Goal: Task Accomplishment & Management: Manage account settings

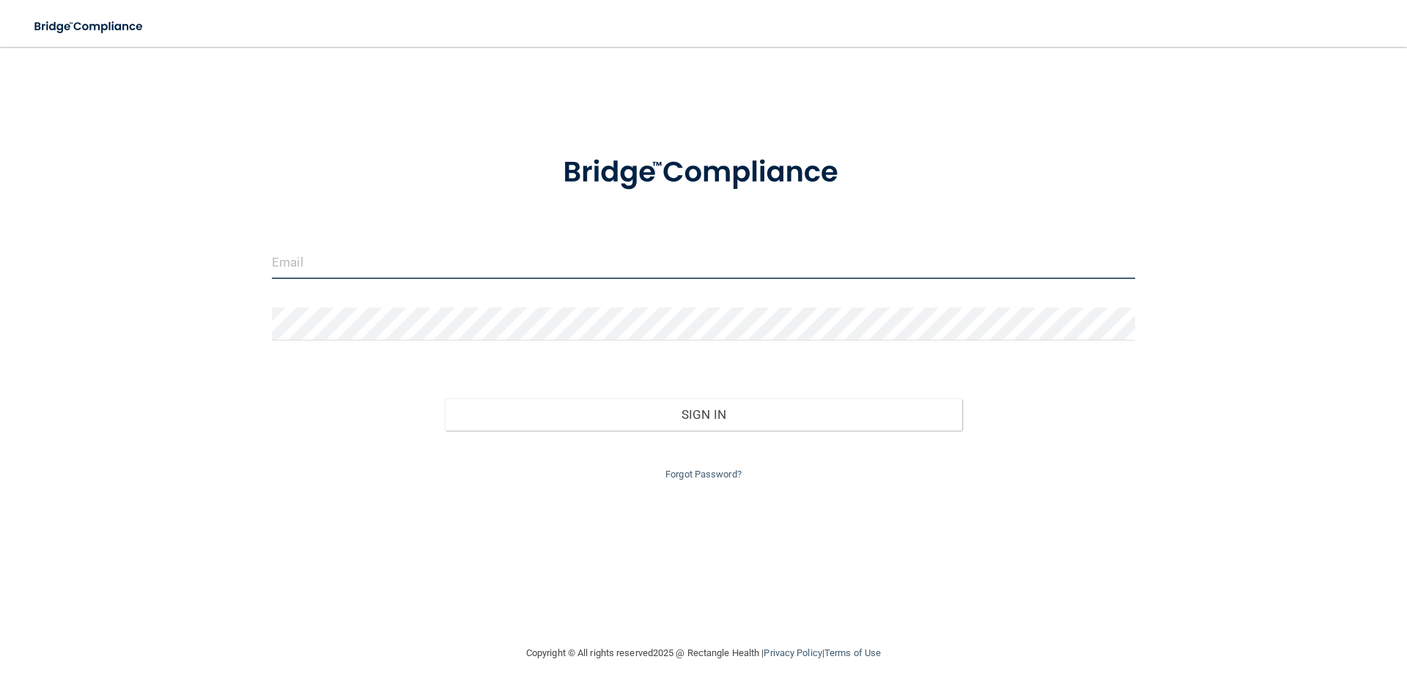
click at [322, 264] on input "email" at bounding box center [703, 262] width 863 height 33
type input "[EMAIL_ADDRESS][DOMAIN_NAME]"
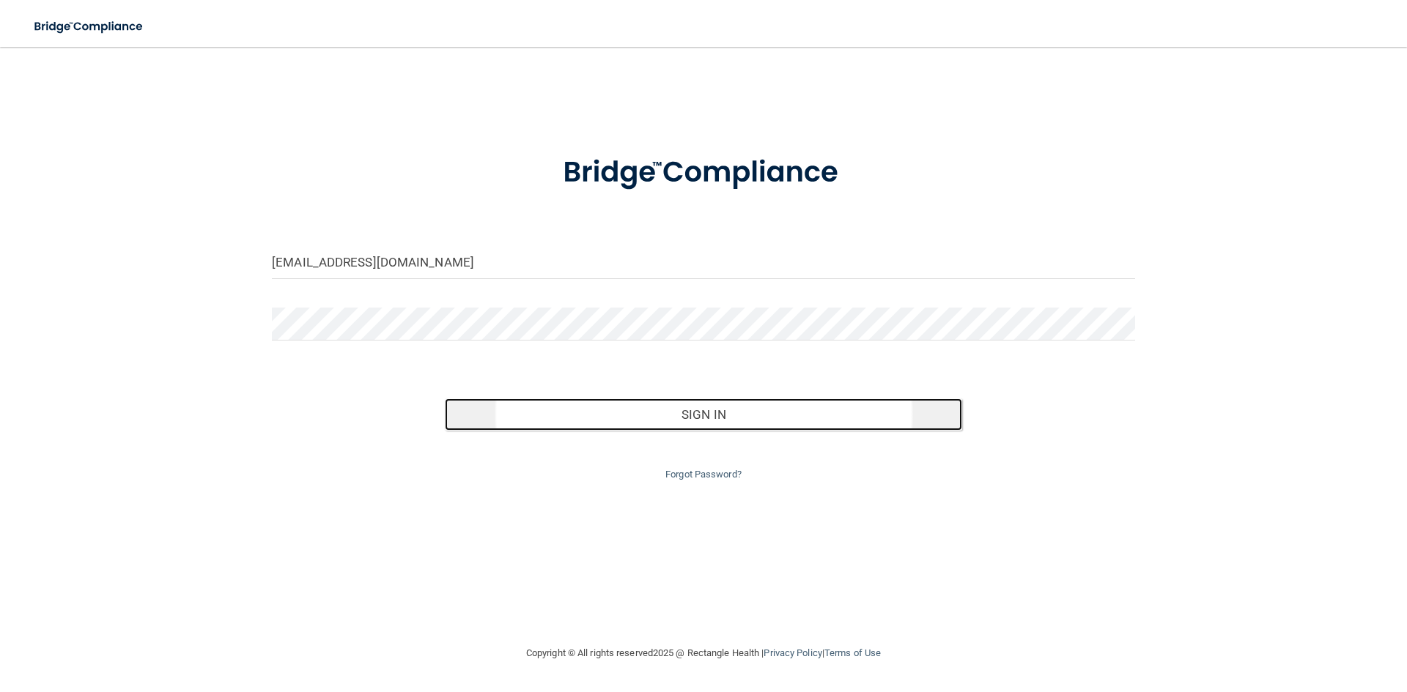
click at [663, 403] on button "Sign In" at bounding box center [704, 415] width 518 height 32
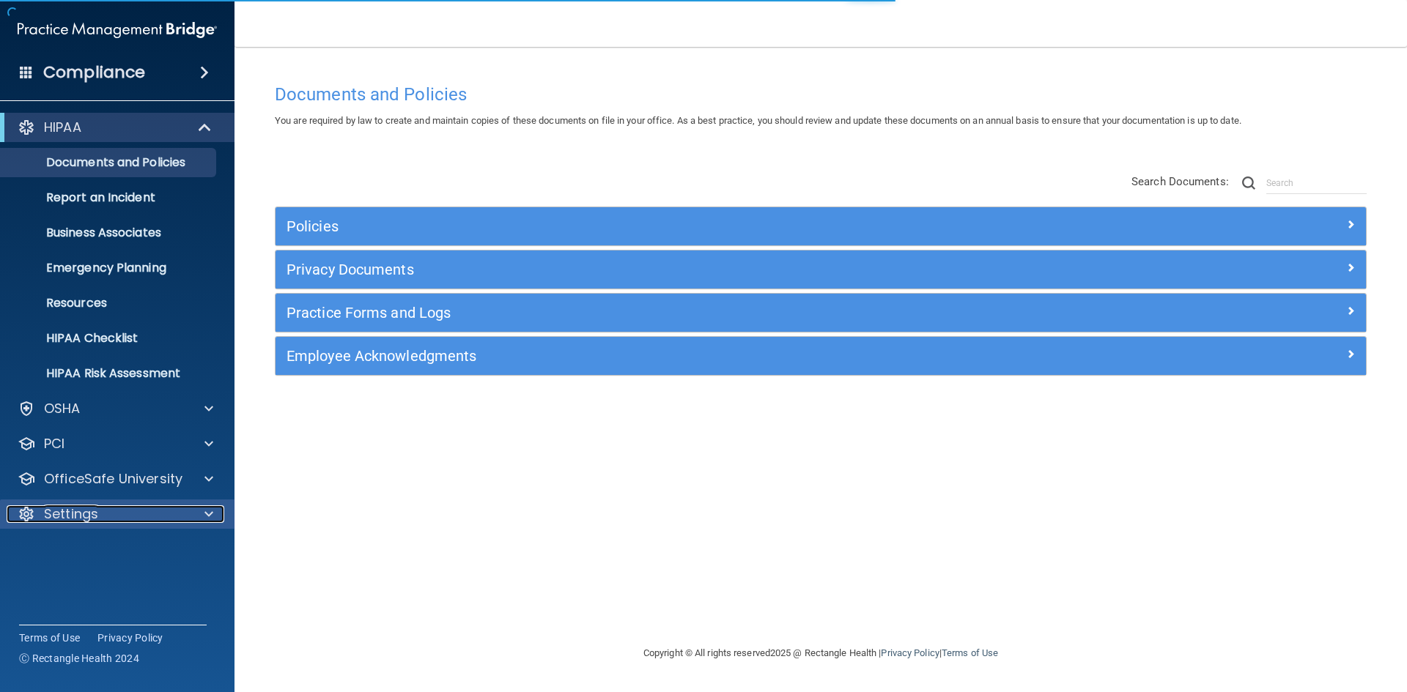
click at [89, 512] on p "Settings" at bounding box center [71, 514] width 54 height 18
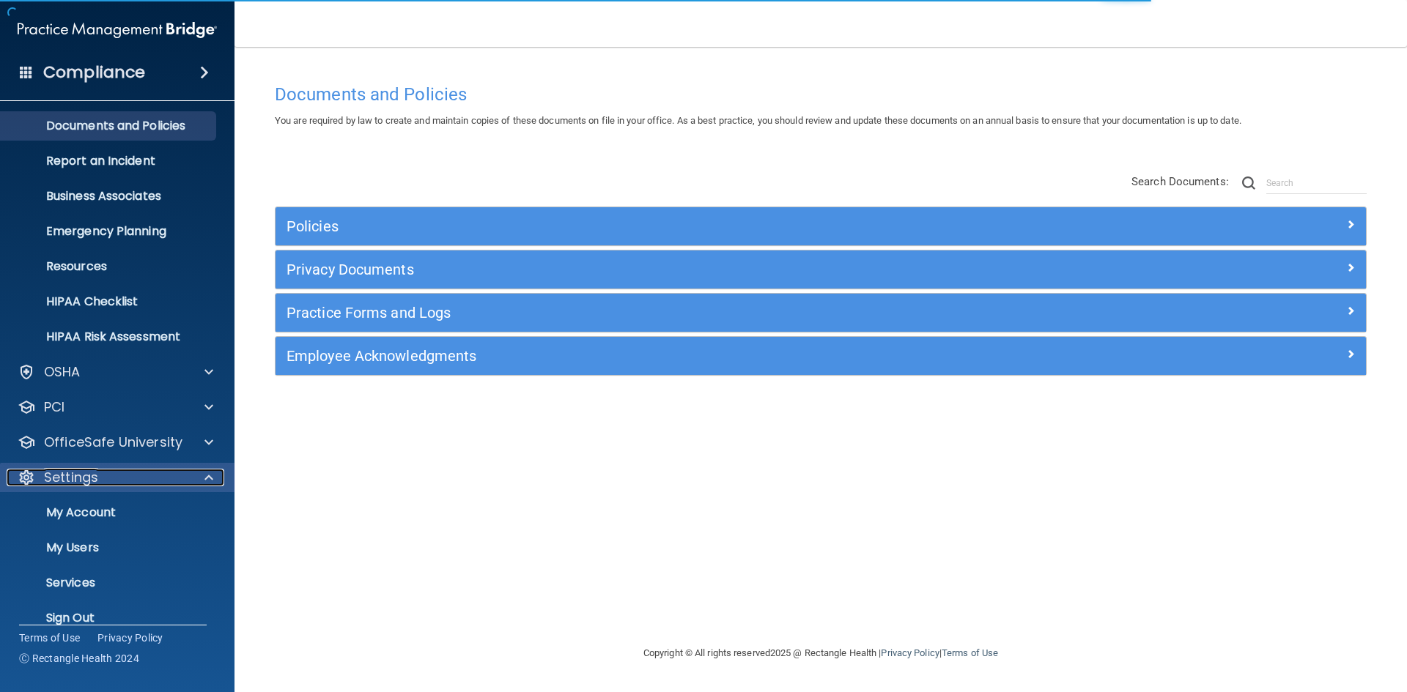
scroll to position [56, 0]
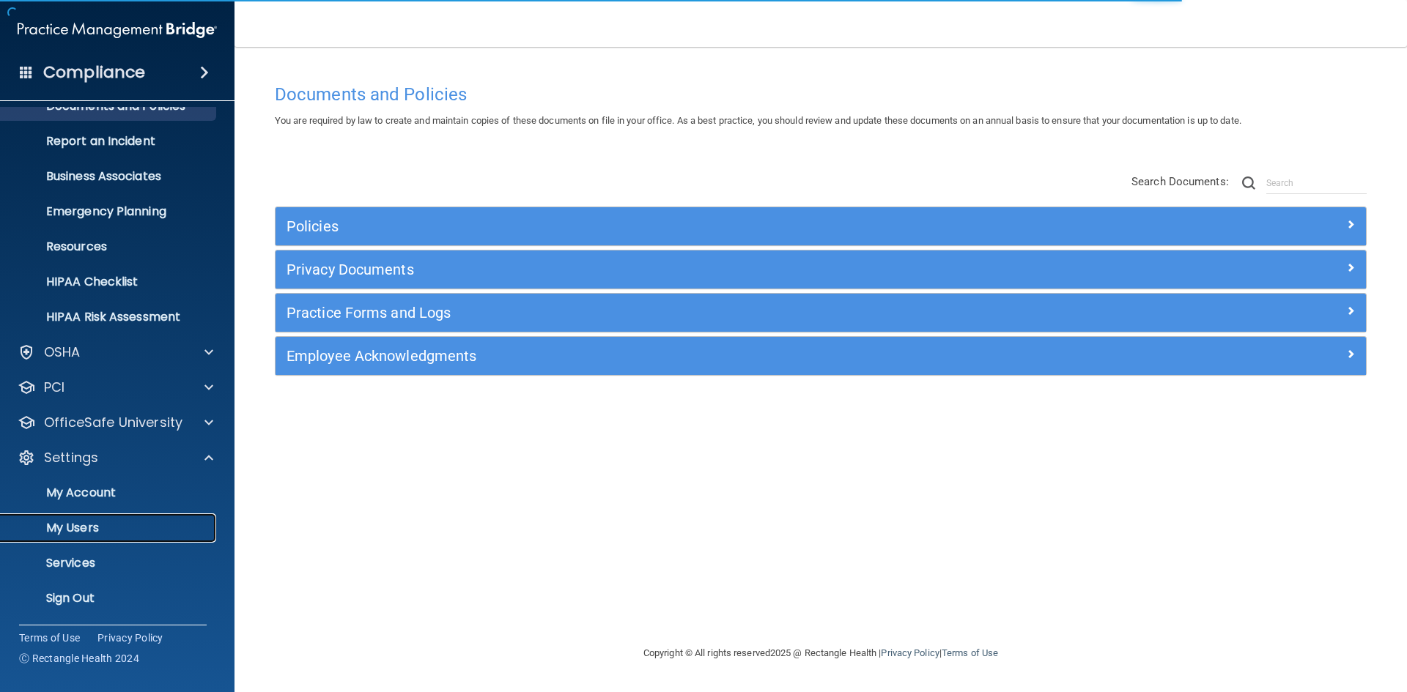
click at [84, 527] on p "My Users" at bounding box center [110, 528] width 200 height 15
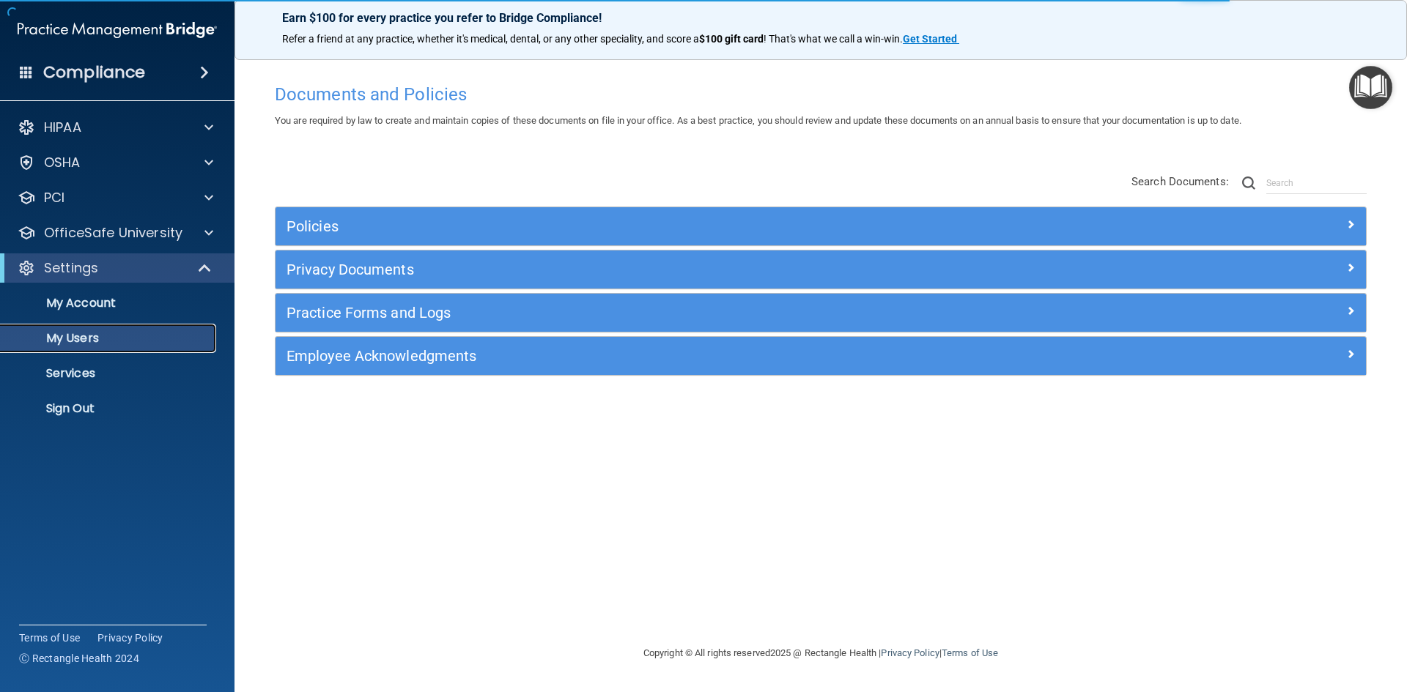
select select "20"
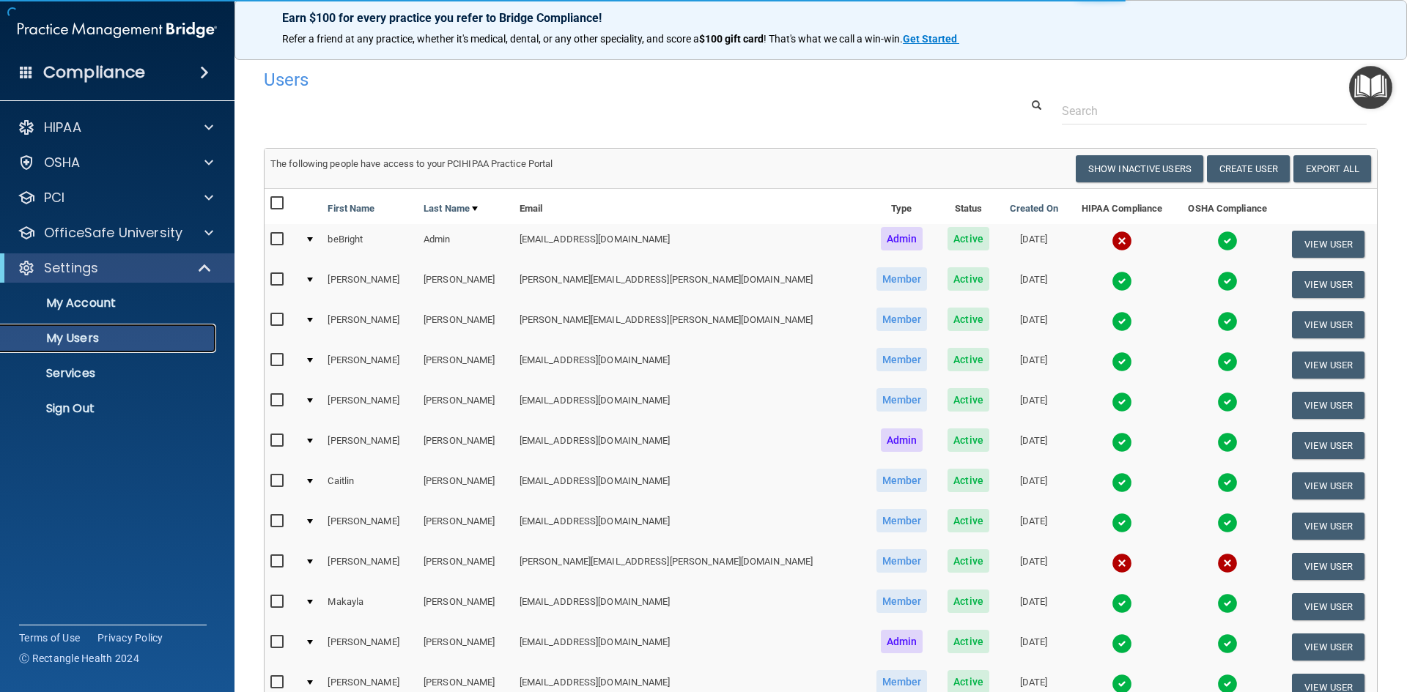
click at [70, 338] on p "My Users" at bounding box center [110, 338] width 200 height 15
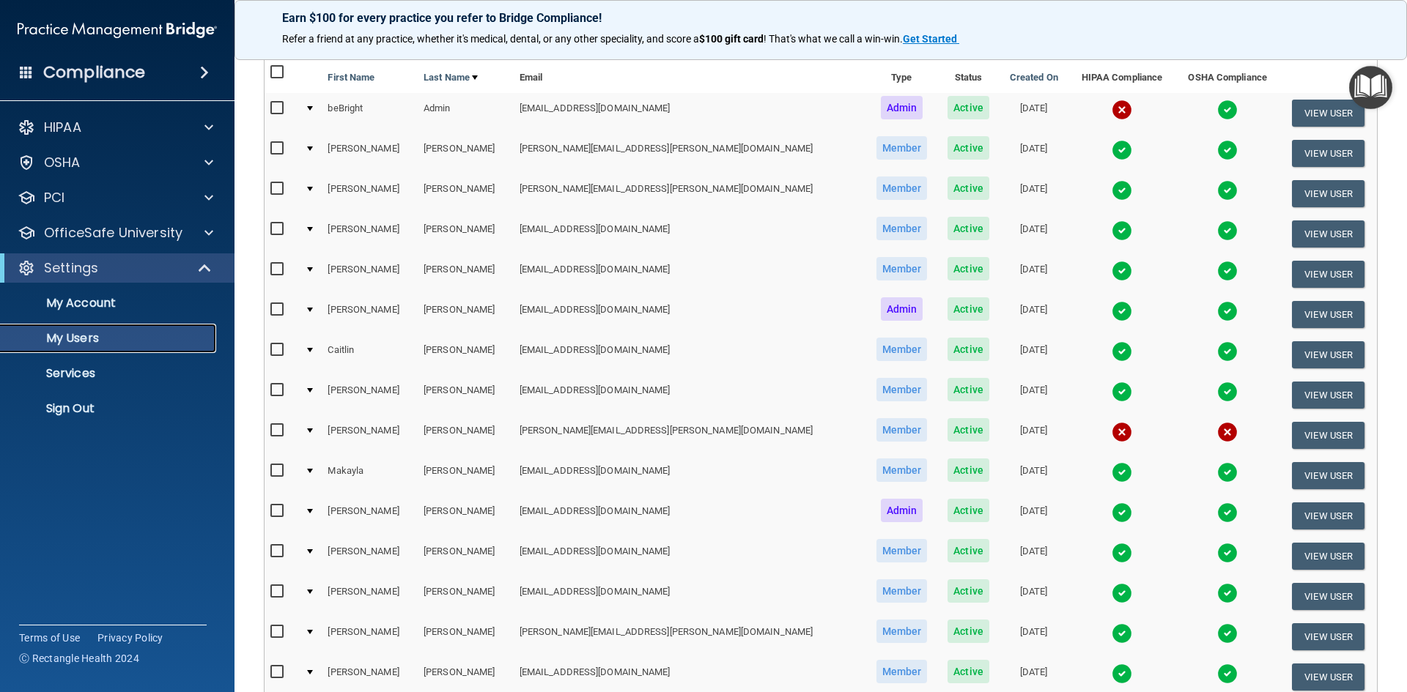
scroll to position [147, 0]
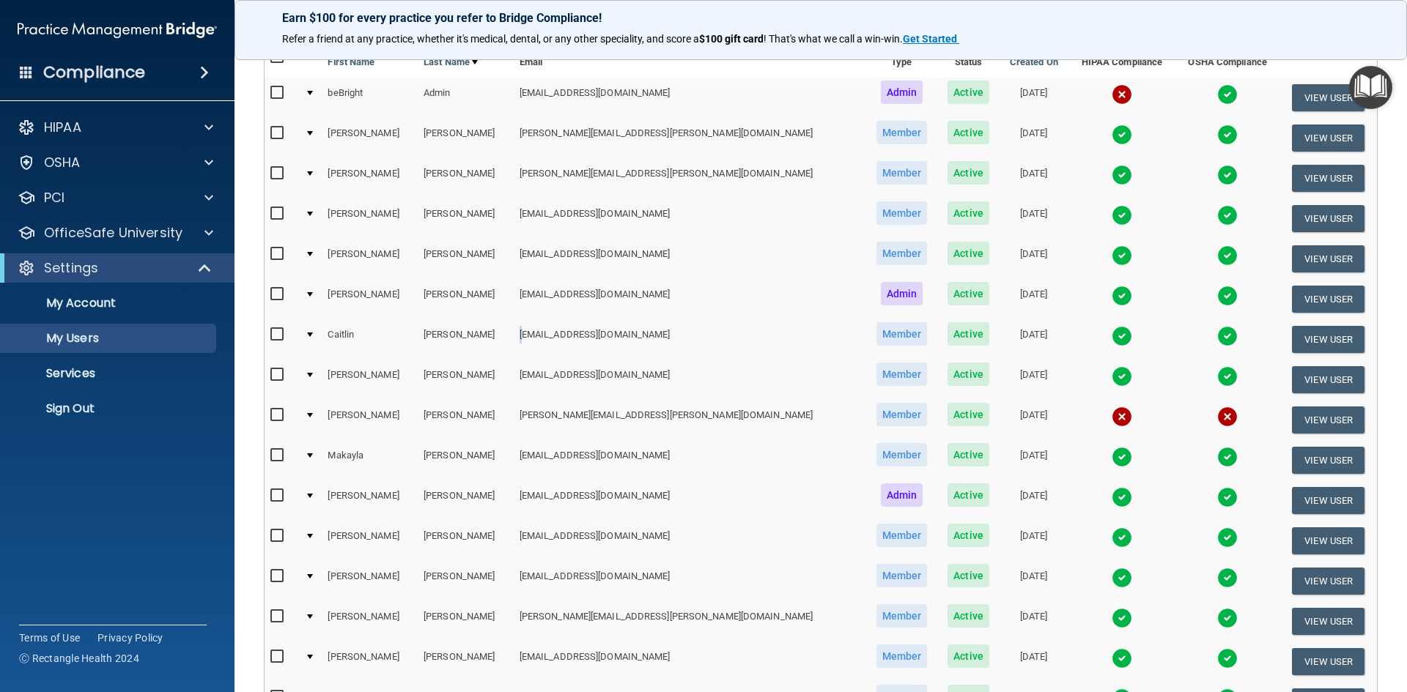
click at [538, 335] on td "[EMAIL_ADDRESS][DOMAIN_NAME]" at bounding box center [690, 339] width 352 height 40
click at [647, 338] on td "[EMAIL_ADDRESS][DOMAIN_NAME]" at bounding box center [690, 339] width 352 height 40
drag, startPoint x: 657, startPoint y: 334, endPoint x: 519, endPoint y: 330, distance: 137.8
click at [519, 330] on tr "[PERSON_NAME] [EMAIL_ADDRESS][DOMAIN_NAME] Member Active [DATE] View User" at bounding box center [820, 339] width 1112 height 40
click at [514, 332] on td "[PERSON_NAME]" at bounding box center [466, 339] width 96 height 40
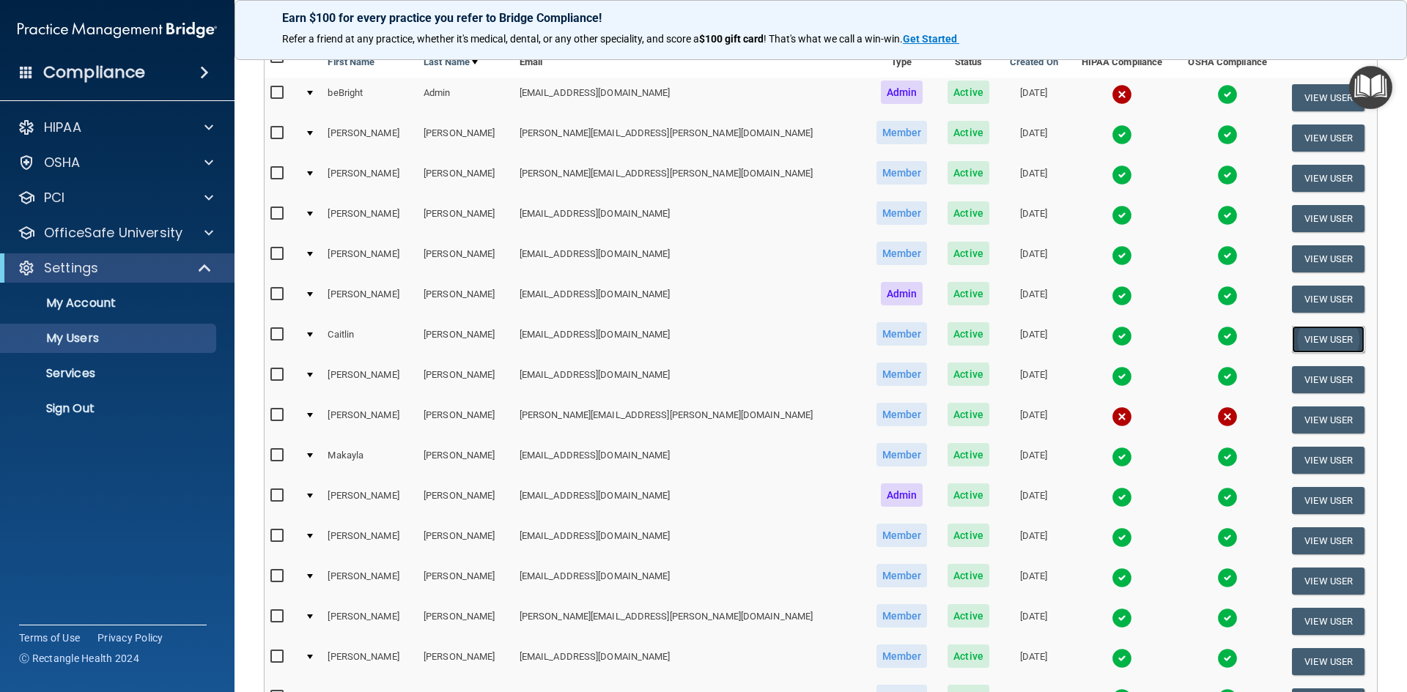
click at [1296, 332] on button "View User" at bounding box center [1328, 339] width 73 height 27
